Goal: Use online tool/utility: Utilize a website feature to perform a specific function

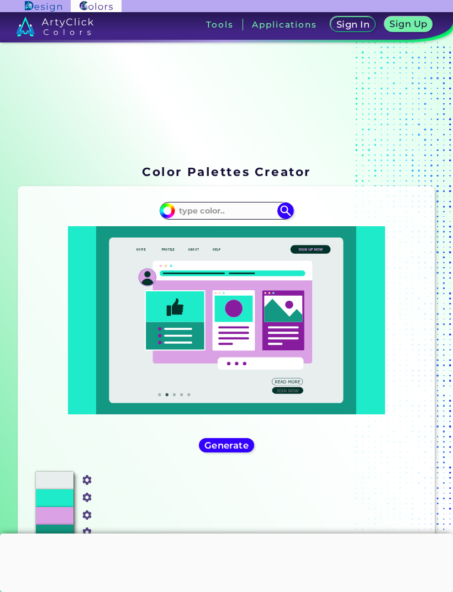
scroll to position [63, 0]
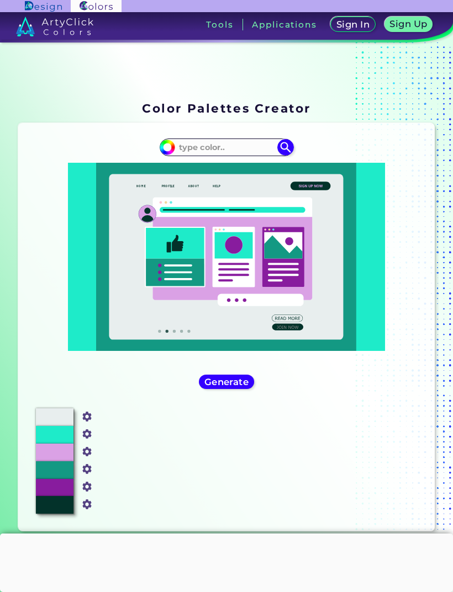
click at [236, 154] on input at bounding box center [226, 147] width 103 height 15
type input "bright re"
click at [252, 175] on li "Bright Red ◉" at bounding box center [231, 167] width 124 height 20
type input "#ff000d"
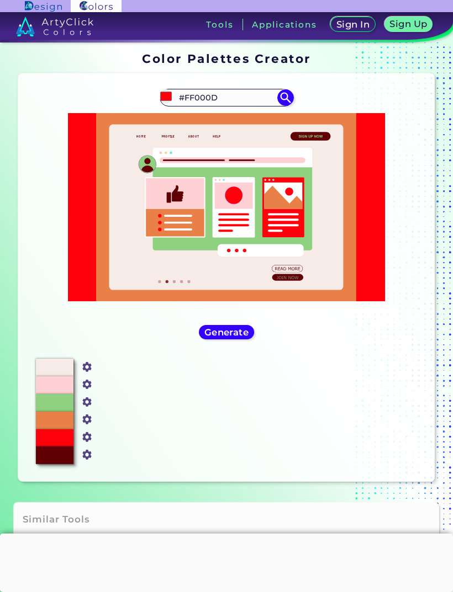
scroll to position [113, 0]
click at [246, 337] on h5 "Generate" at bounding box center [226, 333] width 40 height 8
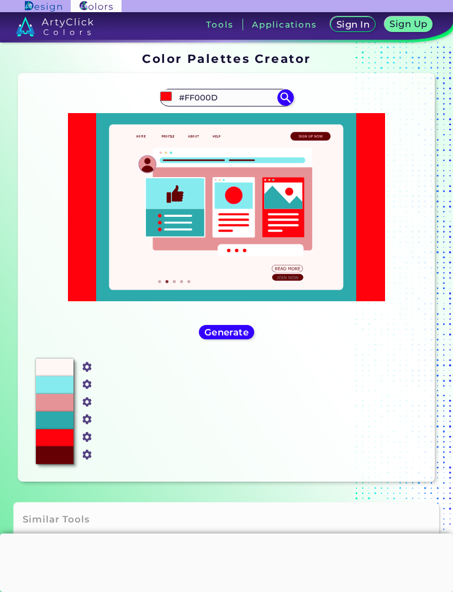
click at [246, 337] on h5 "Generate" at bounding box center [226, 333] width 40 height 8
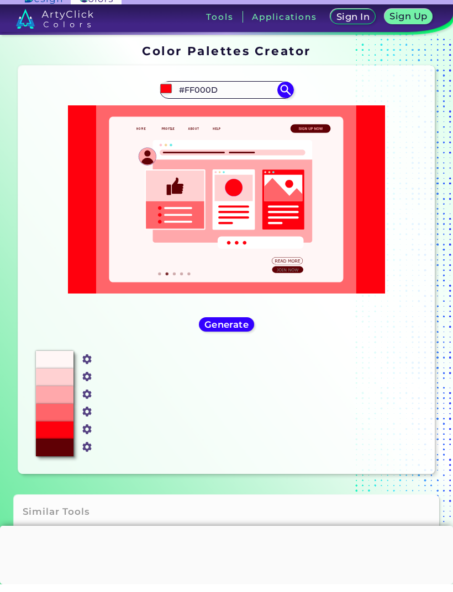
scroll to position [8, 0]
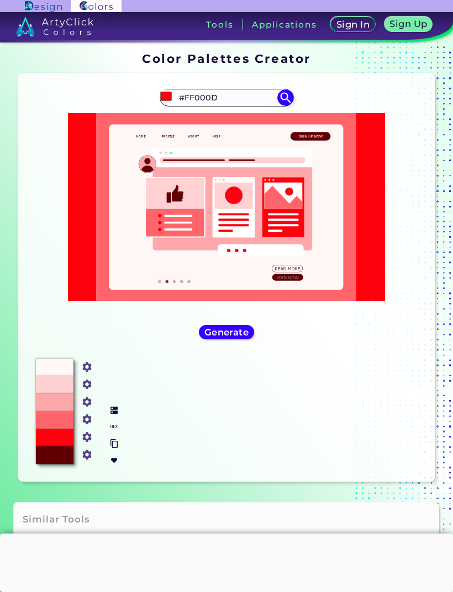
click at [114, 431] on img at bounding box center [114, 427] width 8 height 8
click at [153, 425] on div "#FFF6F6 #fff6f6 #FFD1D2 #ffd1d2 #FFA8AB #ffa8ab #FF656A #ff656a #FF000D #ff000d…" at bounding box center [226, 411] width 399 height 123
copy p "FFF6F6"
click at [172, 396] on div "#FFF6F6 #fff6f6 #FFD1D2 #ffd1d2 #FFA8AB #ffa8ab #FF656A #ff656a #FF000D #ff000d…" at bounding box center [226, 411] width 399 height 123
copy p "FFD1D2"
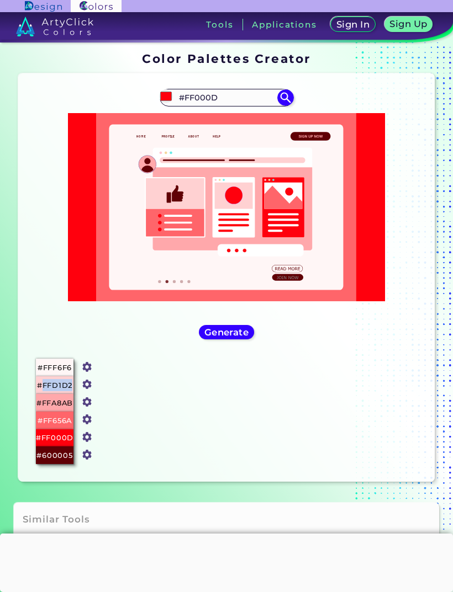
click at [150, 421] on div "#FFF6F6 #fff6f6 #FFD1D2 #ffd1d2 #FFA8AB #ffa8ab #FF656A #ff656a #FF000D #ff000d…" at bounding box center [226, 411] width 399 height 123
copy p "FFA8AB"
click at [226, 409] on div "#FFF6F6 #fff6f6 #FFD1D2 #ffd1d2 #FFA8AB #ffa8ab #FF656A #ff656a #FF000D #ff000d…" at bounding box center [226, 411] width 399 height 123
copy p "FF656A"
click at [256, 435] on div "#FFF6F6 #fff6f6 #FFD1D2 #ffd1d2 #FFA8AB #ffa8ab #FF656A #ff656a #FF000D #ff000d…" at bounding box center [226, 411] width 399 height 123
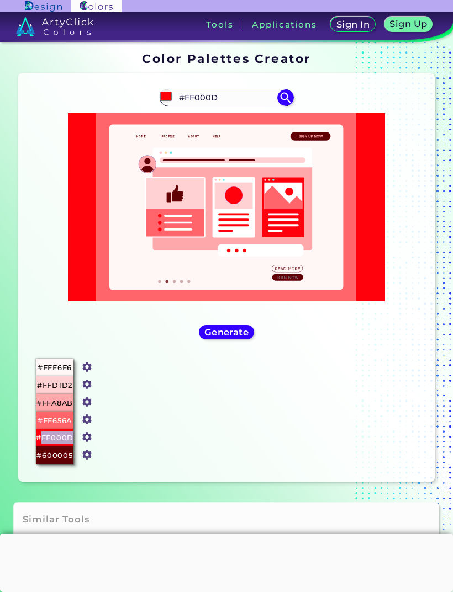
copy p "FF000D"
click at [338, 1] on div at bounding box center [226, 6] width 453 height 12
click at [177, 471] on div "#FFF6F6 #fff6f6 #FFD1D2 #ffd1d2 #FFA8AB #ffa8ab #FF656A #ff656a #FF000D #ff000d…" at bounding box center [226, 411] width 399 height 123
copy p "600005"
click at [229, 534] on div at bounding box center [226, 534] width 453 height 0
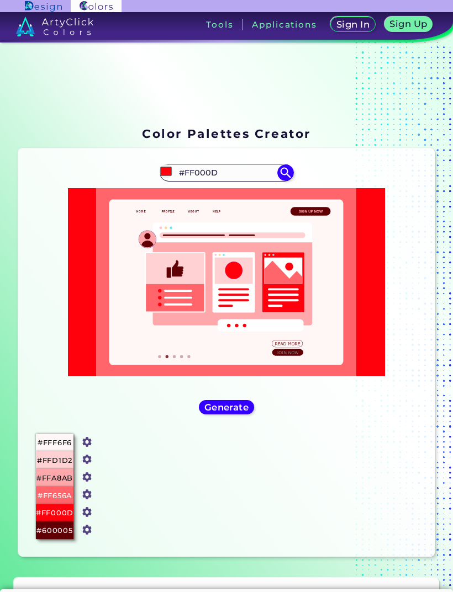
scroll to position [44, 0]
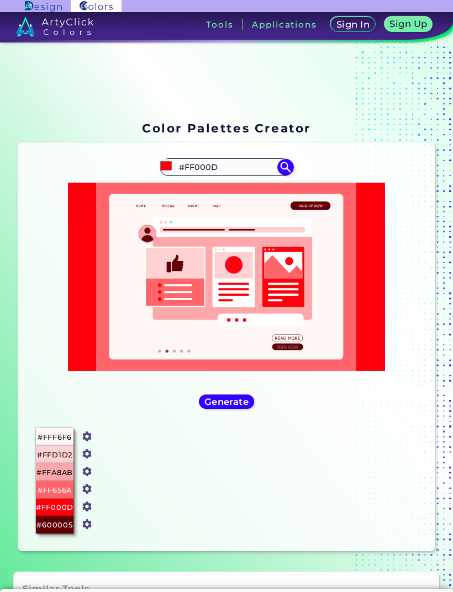
click at [246, 168] on input "#FF000D" at bounding box center [226, 167] width 103 height 15
click at [240, 166] on input "#FF000D" at bounding box center [226, 167] width 103 height 15
click at [241, 167] on input "#FF000D" at bounding box center [226, 167] width 103 height 15
click at [241, 168] on input "#FF000D" at bounding box center [226, 167] width 103 height 15
click at [243, 167] on input "#FF000D" at bounding box center [226, 167] width 103 height 15
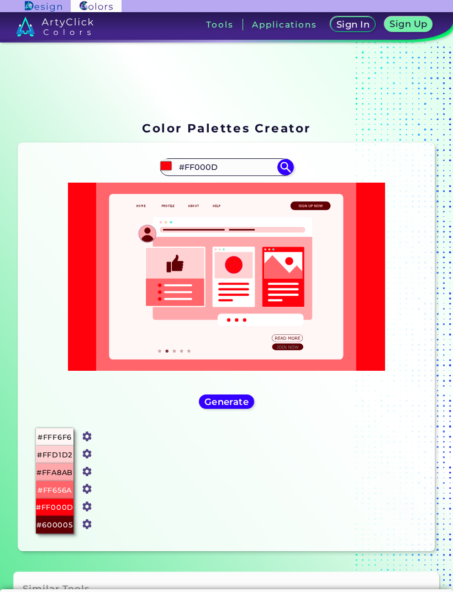
type input "#"
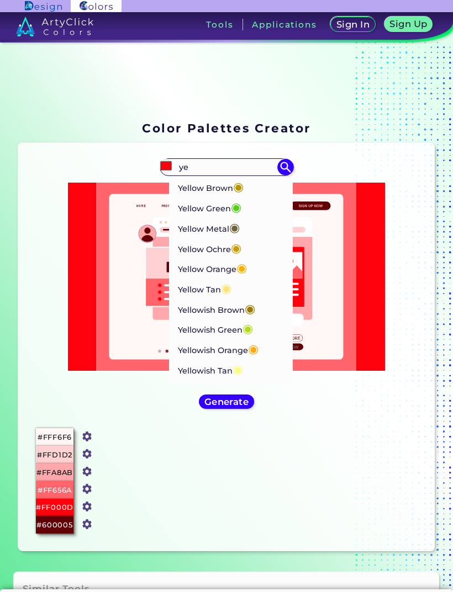
type input "y"
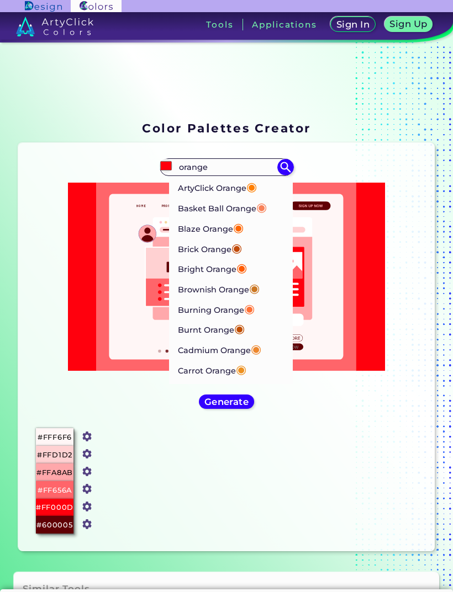
type input "orange"
click at [277, 306] on li "Burning Orange ◉" at bounding box center [231, 309] width 124 height 20
type input "#ff7034"
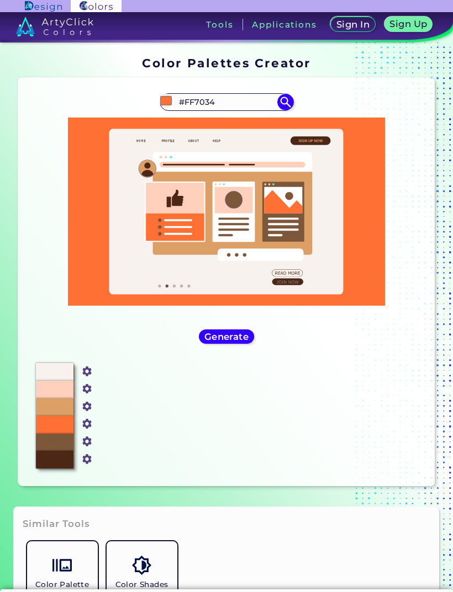
scroll to position [109, 0]
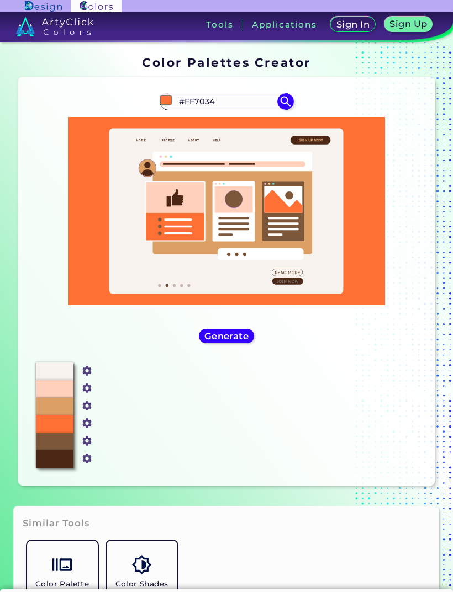
click at [239, 341] on h5 "Generate" at bounding box center [226, 336] width 40 height 8
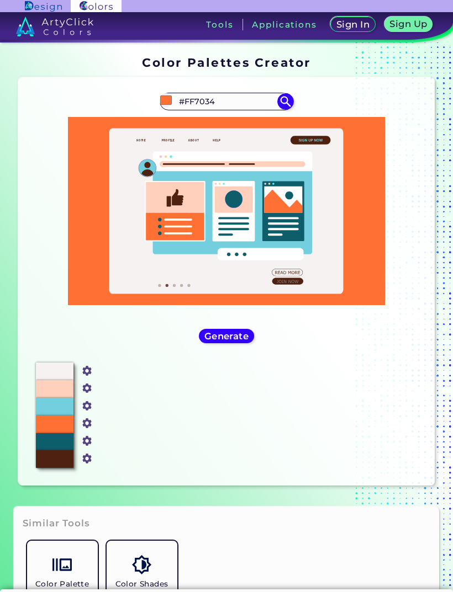
click at [247, 341] on h5 "Generate" at bounding box center [226, 336] width 44 height 9
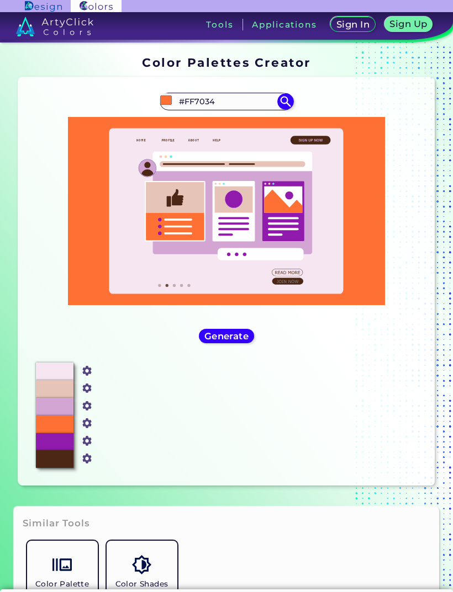
click at [244, 341] on h5 "Generate" at bounding box center [226, 336] width 41 height 8
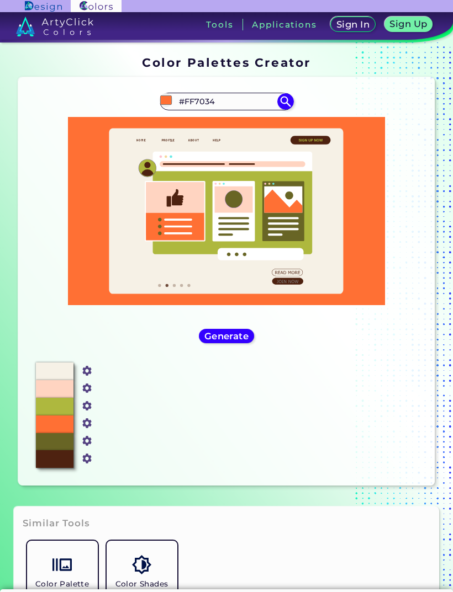
click at [245, 341] on h5 "Generate" at bounding box center [226, 336] width 40 height 8
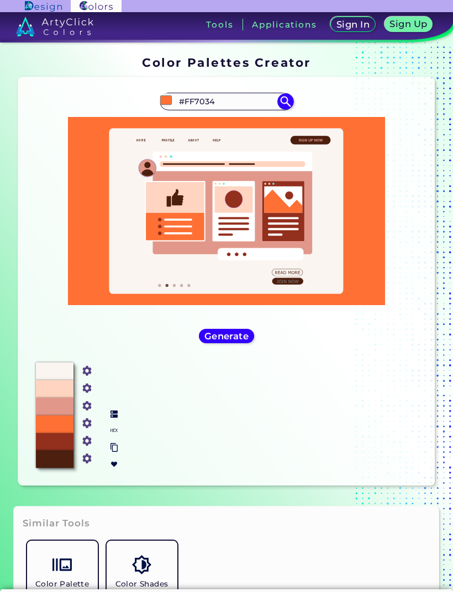
click at [114, 435] on img at bounding box center [114, 431] width 8 height 8
click at [115, 419] on img at bounding box center [114, 415] width 8 height 8
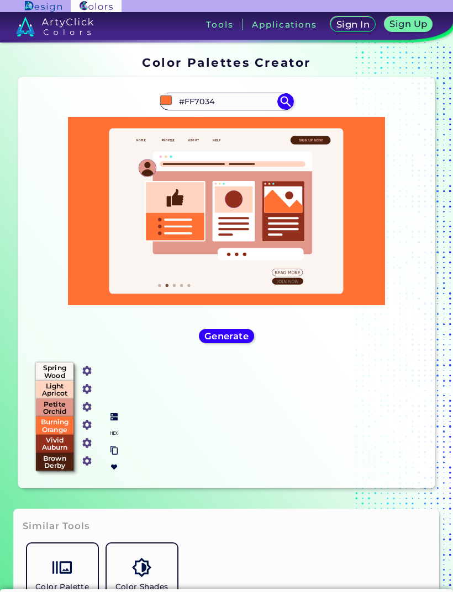
click at [118, 421] on img at bounding box center [114, 418] width 8 height 8
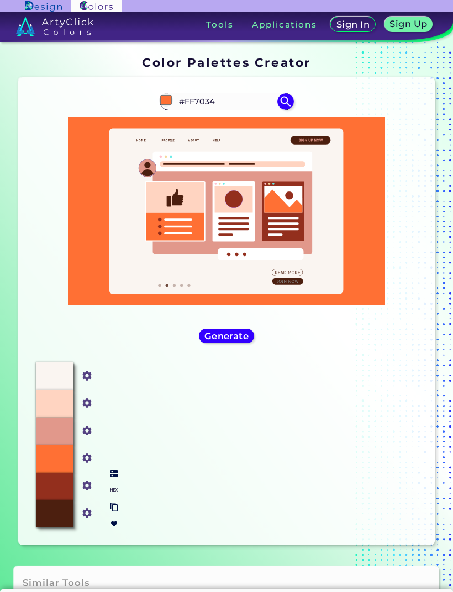
click at [118, 494] on img at bounding box center [114, 490] width 8 height 8
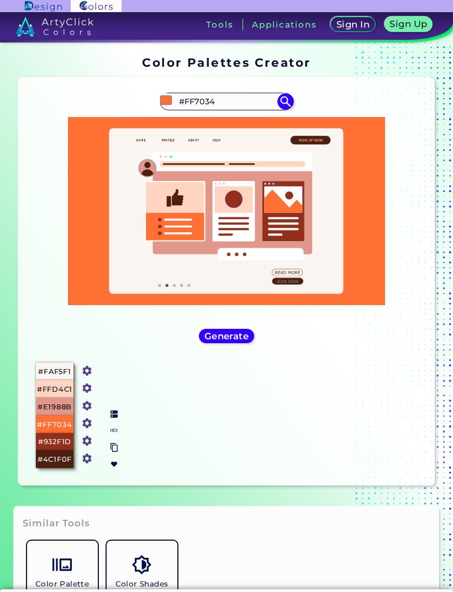
click at [114, 435] on img at bounding box center [114, 431] width 8 height 8
click at [111, 435] on img at bounding box center [114, 431] width 8 height 8
click at [109, 424] on div at bounding box center [114, 439] width 17 height 67
click at [116, 451] on img at bounding box center [114, 447] width 8 height 9
click at [114, 418] on img at bounding box center [114, 415] width 8 height 8
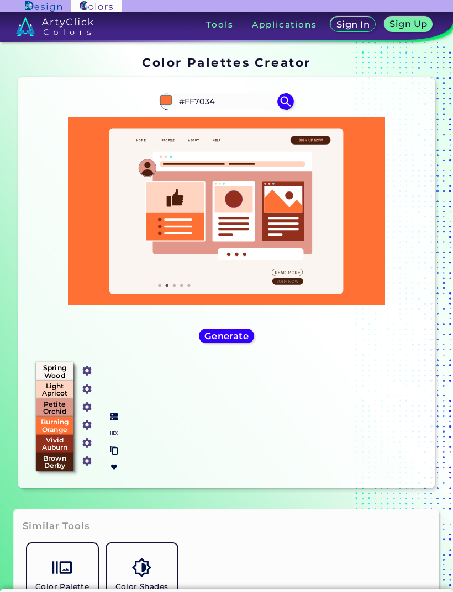
click at [112, 455] on img at bounding box center [114, 450] width 8 height 9
click at [109, 449] on div at bounding box center [114, 442] width 17 height 67
click at [113, 437] on img at bounding box center [114, 434] width 8 height 8
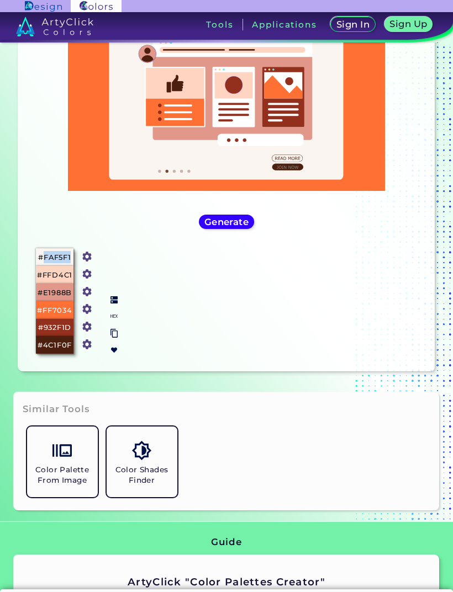
scroll to position [223, 0]
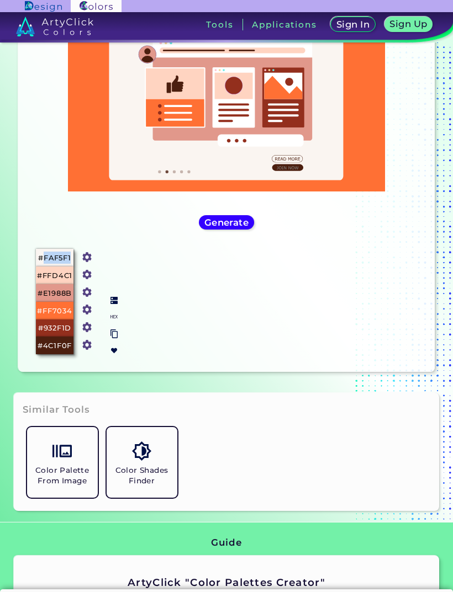
click at [114, 338] on img at bounding box center [114, 334] width 8 height 9
click at [112, 319] on img at bounding box center [114, 317] width 8 height 8
click at [113, 321] on img at bounding box center [114, 317] width 8 height 8
click at [112, 305] on img at bounding box center [114, 301] width 8 height 8
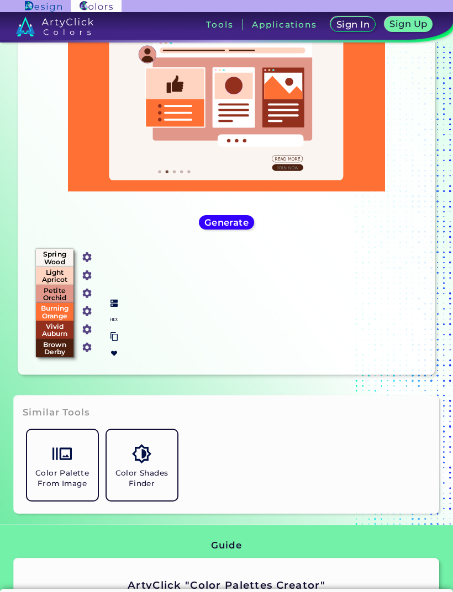
click at [116, 324] on img at bounding box center [114, 320] width 8 height 8
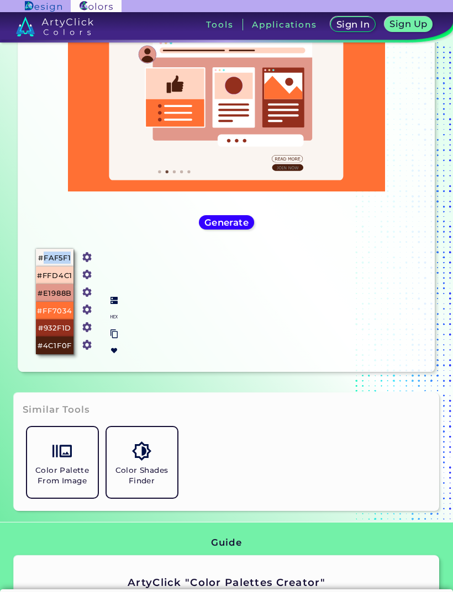
click at [157, 319] on div "#FAF5F1 #faf5f1 #FFD4C1 #ffd4c1 #E1988B #e1988b #FF7034 #ff7034 #932F1D #932f1d…" at bounding box center [226, 301] width 399 height 123
click at [156, 309] on div "#FAF5F1 #faf5f1 #FFD4C1 #ffd4c1 #E1988B #e1988b #FF7034 #ff7034 #932F1D #932f1d…" at bounding box center [226, 301] width 399 height 123
copy p "FFD4C1"
click at [113, 305] on img at bounding box center [114, 301] width 8 height 8
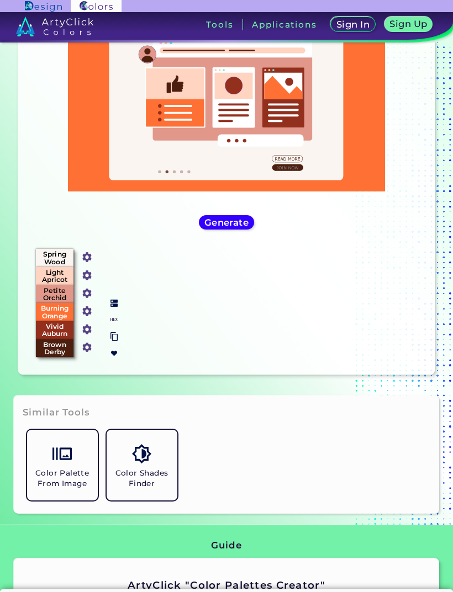
click at [113, 324] on img at bounding box center [114, 320] width 8 height 8
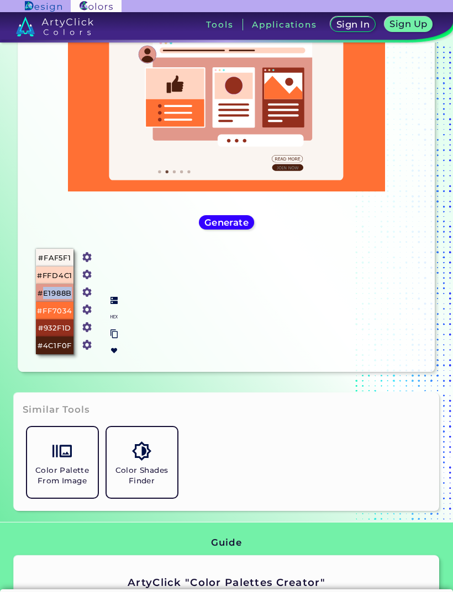
click at [110, 305] on img at bounding box center [114, 301] width 8 height 8
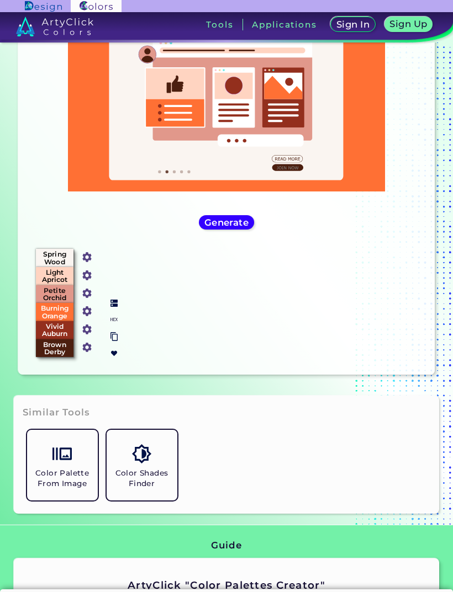
click at [115, 324] on img at bounding box center [114, 320] width 8 height 8
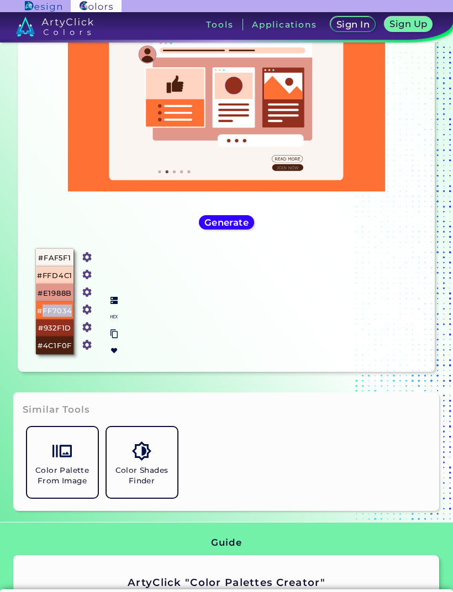
click at [116, 304] on img at bounding box center [114, 301] width 8 height 8
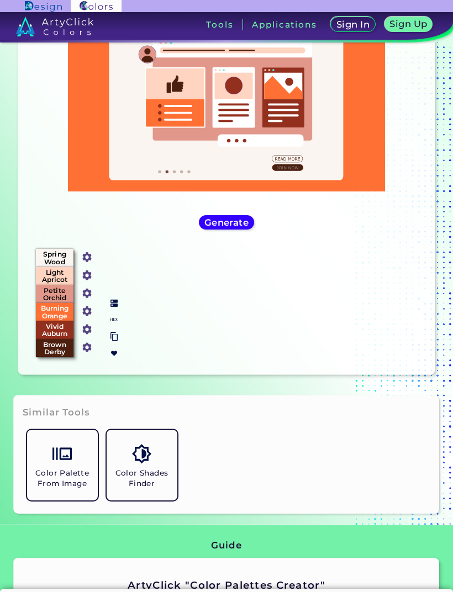
click at [113, 324] on img at bounding box center [114, 320] width 8 height 8
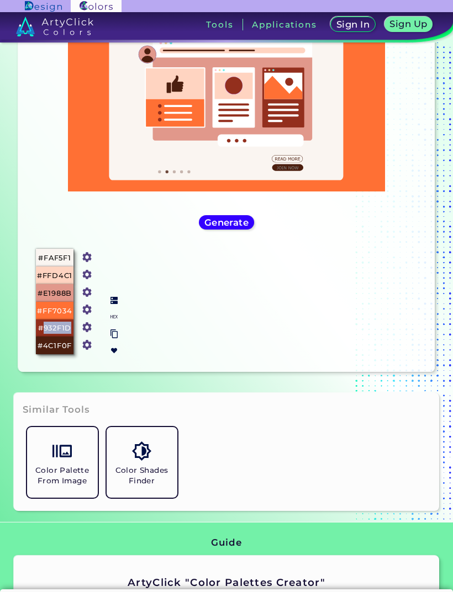
click at [113, 305] on img at bounding box center [114, 301] width 8 height 8
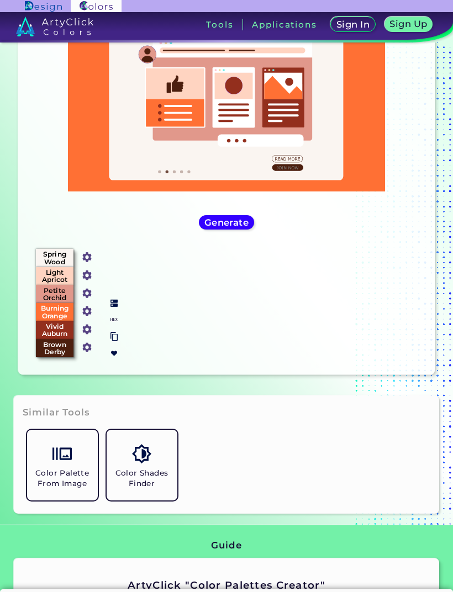
click at [117, 324] on img at bounding box center [114, 320] width 8 height 8
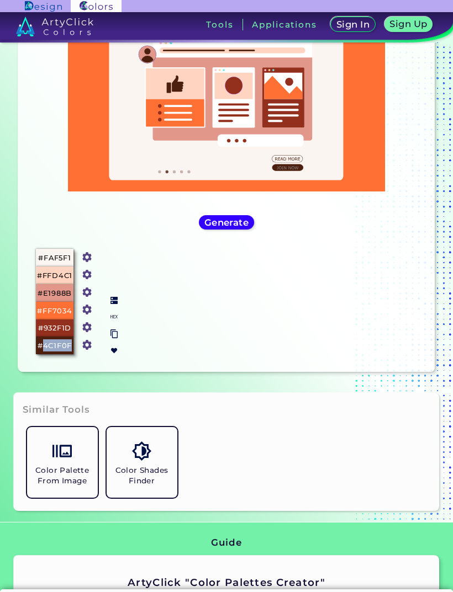
click at [120, 303] on div at bounding box center [114, 326] width 17 height 67
click at [116, 303] on img at bounding box center [114, 301] width 8 height 8
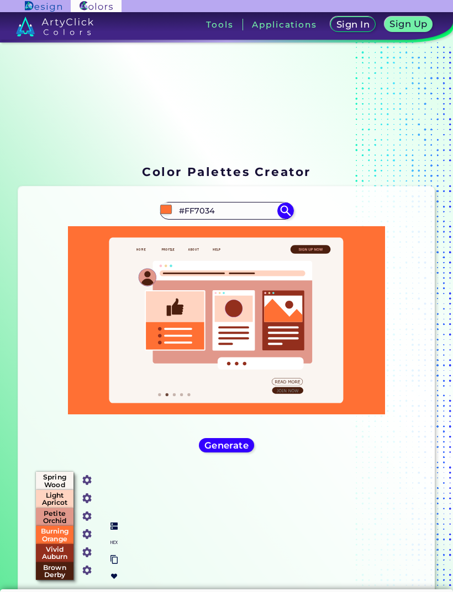
scroll to position [27, 0]
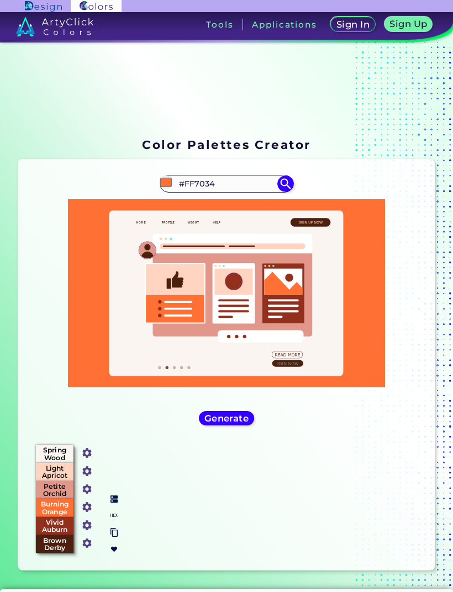
click at [241, 179] on input "#FF7034" at bounding box center [226, 184] width 103 height 15
click at [241, 184] on input "#FF7034" at bounding box center [226, 184] width 103 height 15
click at [243, 186] on input "#FF7034" at bounding box center [226, 184] width 103 height 15
click at [243, 185] on input "#FF7034" at bounding box center [226, 184] width 103 height 15
type input "#"
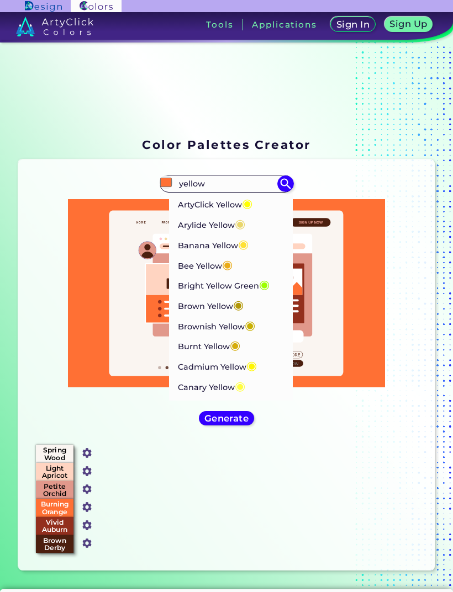
type input "yellow"
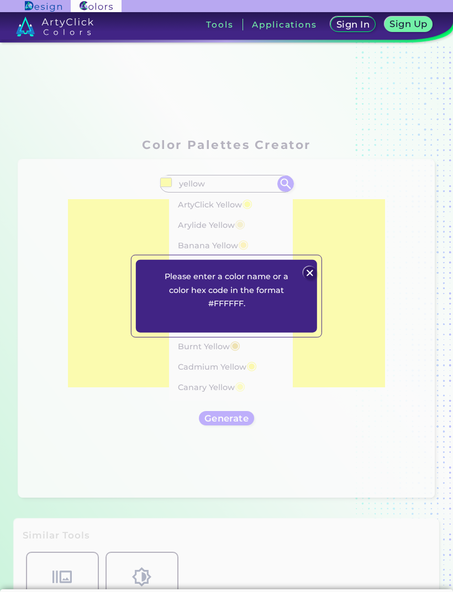
click at [309, 277] on img at bounding box center [309, 273] width 13 height 13
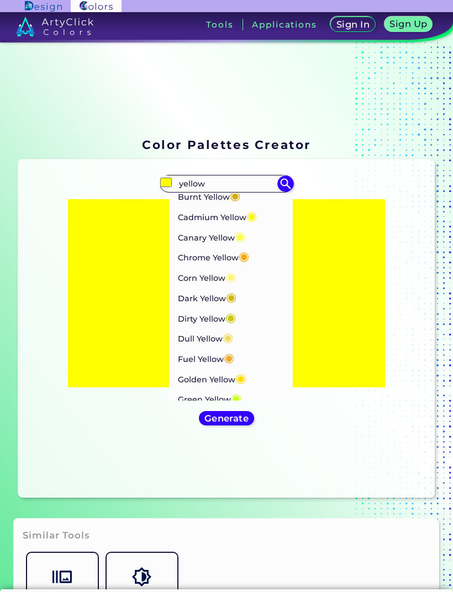
scroll to position [154, 0]
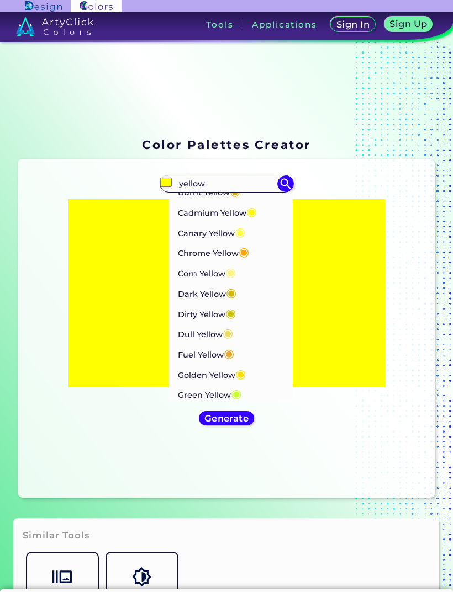
click at [269, 365] on li "Golden Yellow ◉" at bounding box center [231, 374] width 124 height 20
type input "#ffdf00"
type input "#FFDF00"
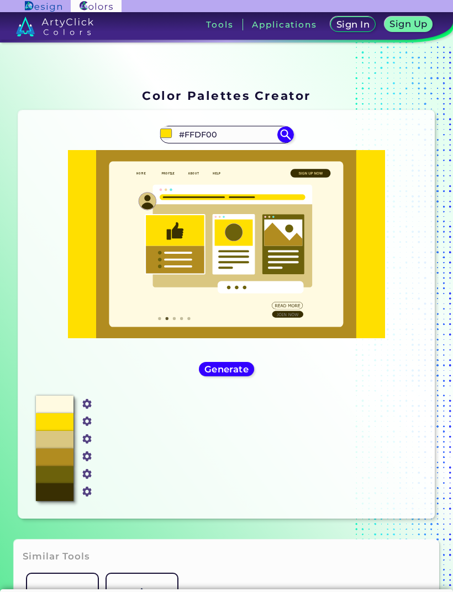
scroll to position [77, 0]
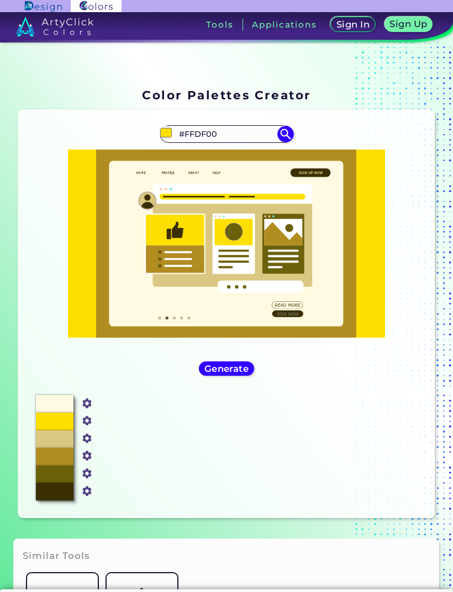
click at [243, 132] on input "#FFDF00" at bounding box center [226, 134] width 103 height 15
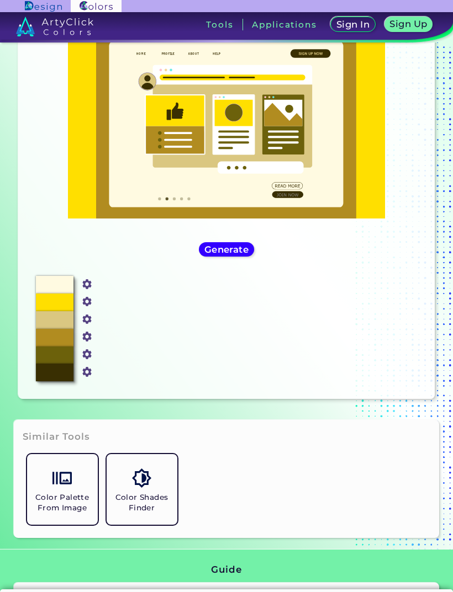
scroll to position [202, 0]
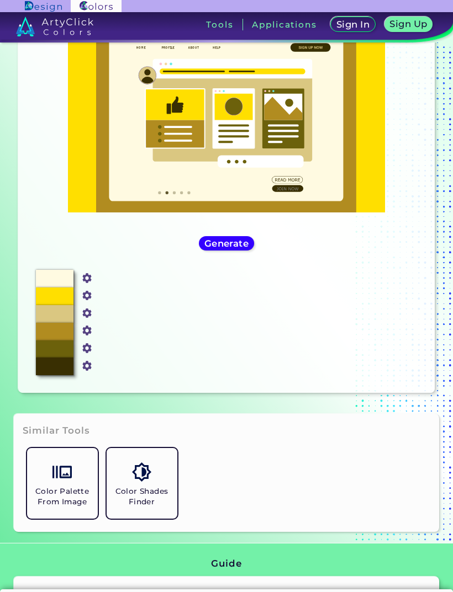
click at [140, 467] on img at bounding box center [141, 472] width 19 height 19
